Goal: Task Accomplishment & Management: Manage account settings

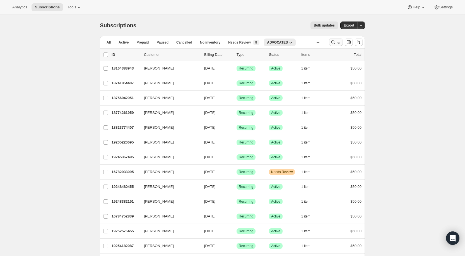
click at [333, 42] on icon "Search and filter results" at bounding box center [333, 42] width 6 height 6
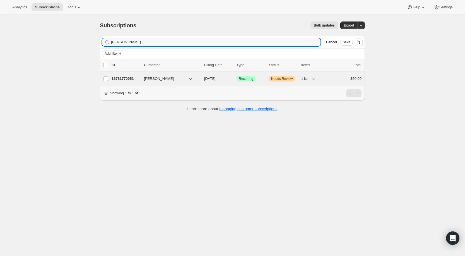
type input "[PERSON_NAME]"
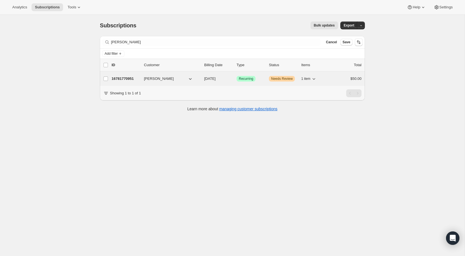
click at [130, 78] on p "16781770951" at bounding box center [126, 79] width 28 height 6
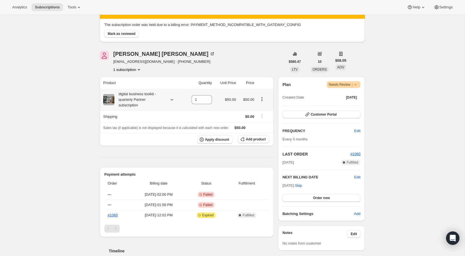
scroll to position [39, 0]
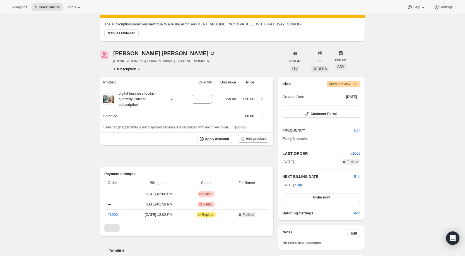
click at [356, 83] on icon at bounding box center [356, 84] width 6 height 6
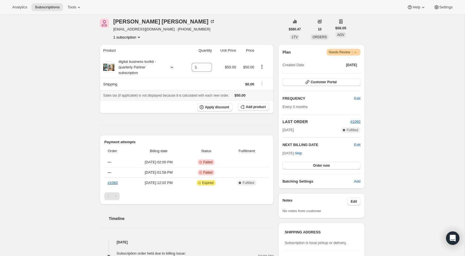
scroll to position [65, 0]
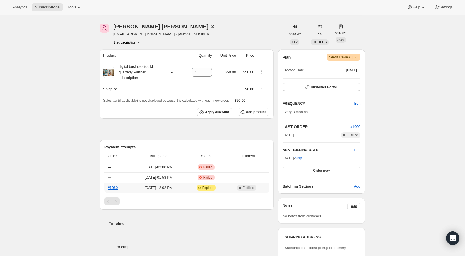
click at [214, 188] on span "Expired" at bounding box center [207, 188] width 11 height 4
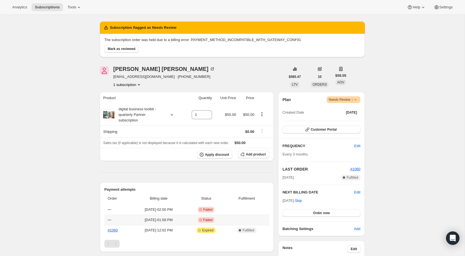
scroll to position [32, 0]
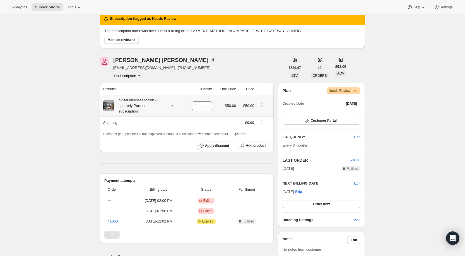
click at [262, 106] on icon "Product actions" at bounding box center [262, 106] width 1 height 1
click at [255, 146] on span "Add product" at bounding box center [256, 145] width 20 height 4
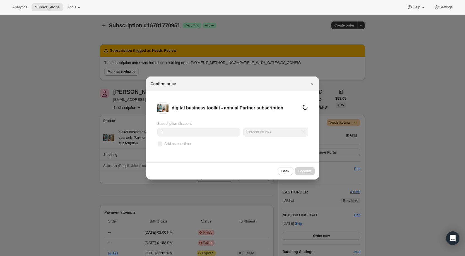
scroll to position [0, 0]
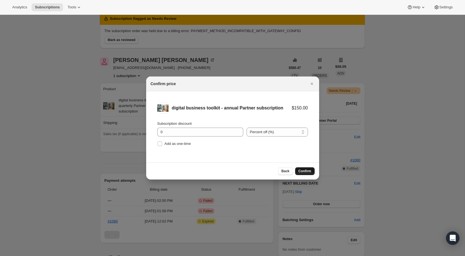
click at [304, 171] on span "Confirm" at bounding box center [305, 171] width 13 height 4
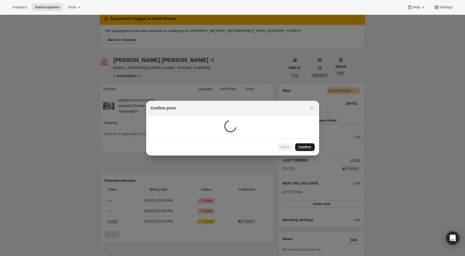
scroll to position [15, 0]
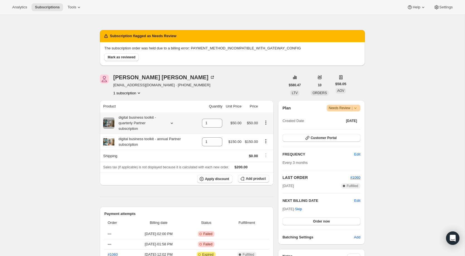
click at [266, 125] on button "Product actions" at bounding box center [265, 122] width 9 height 6
click at [268, 123] on icon "Product actions" at bounding box center [266, 123] width 6 height 6
click at [212, 126] on input "1" at bounding box center [208, 123] width 12 height 9
click at [217, 125] on icon at bounding box center [218, 125] width 6 height 6
type input "0"
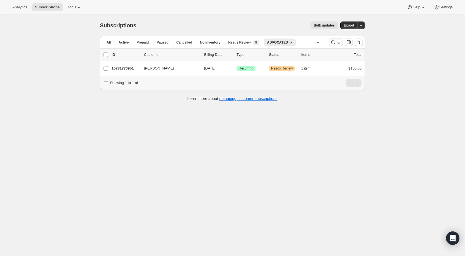
click at [332, 42] on icon "Search and filter results" at bounding box center [333, 42] width 6 height 6
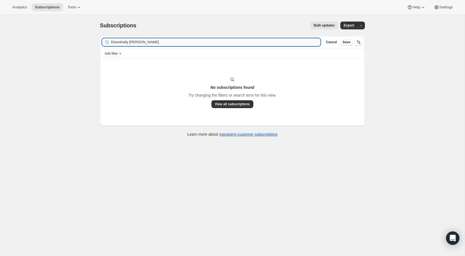
click at [293, 40] on input "DixonKelly LaMotte" at bounding box center [216, 42] width 210 height 8
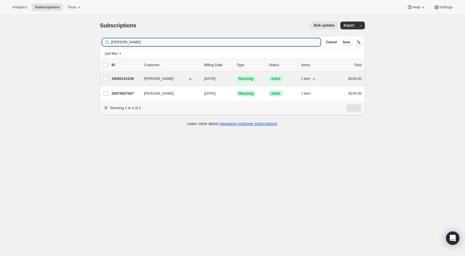
type input "Kelly LaMotte"
click at [306, 78] on span "1 item" at bounding box center [305, 78] width 9 height 4
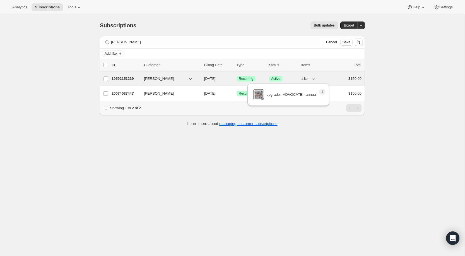
click at [306, 78] on span "1 item" at bounding box center [305, 78] width 9 height 4
click at [129, 77] on p "19592151239" at bounding box center [126, 79] width 28 height 6
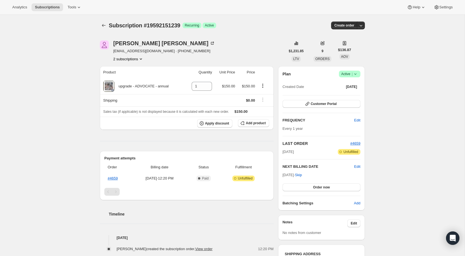
click at [356, 76] on icon at bounding box center [356, 74] width 6 height 6
click at [352, 95] on span "Cancel subscription" at bounding box center [348, 94] width 32 height 4
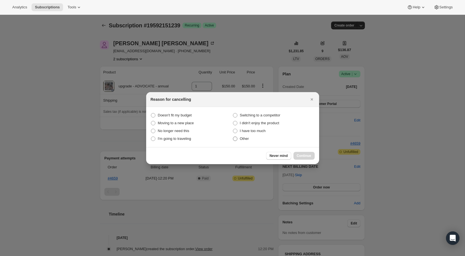
click at [240, 139] on span "Other" at bounding box center [244, 138] width 9 height 4
click at [233, 137] on input "Other" at bounding box center [233, 136] width 0 height 0
radio input "true"
click at [308, 156] on span "Continue" at bounding box center [304, 155] width 15 height 4
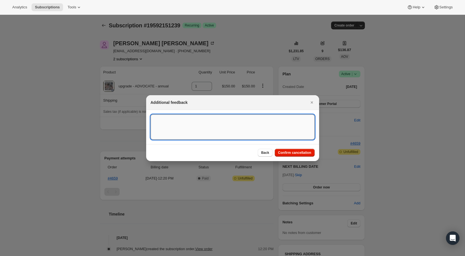
click at [274, 128] on textarea ":r3f:" at bounding box center [233, 126] width 164 height 25
type textarea "Switching to Partner"
click at [292, 150] on span "Confirm cancellation" at bounding box center [294, 152] width 33 height 4
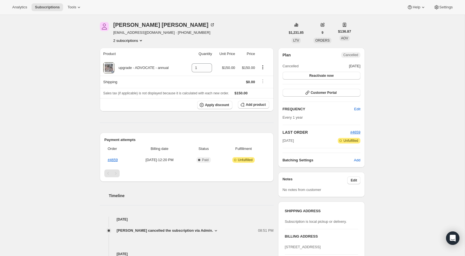
scroll to position [47, 0]
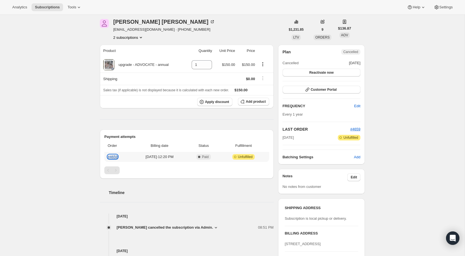
click at [115, 155] on link "#4659" at bounding box center [113, 157] width 10 height 4
click at [136, 19] on div "Kelly LaMotte" at bounding box center [164, 22] width 102 height 6
click at [138, 24] on div "Kelly LaMotte" at bounding box center [164, 22] width 102 height 6
